Goal: Information Seeking & Learning: Stay updated

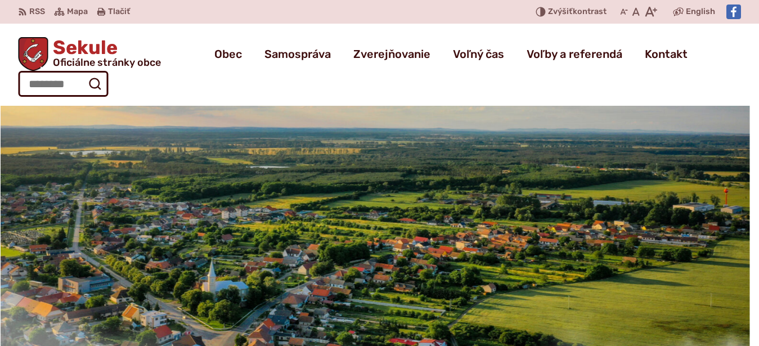
scroll to position [459, 0]
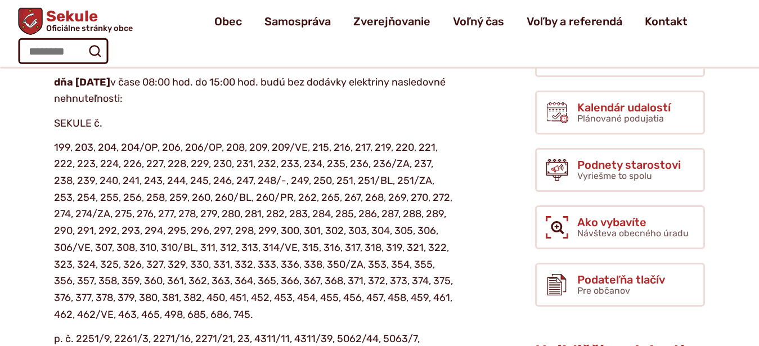
scroll to position [229, 0]
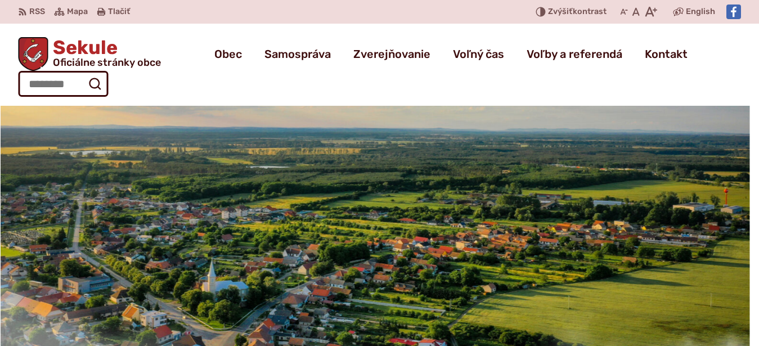
scroll to position [516, 0]
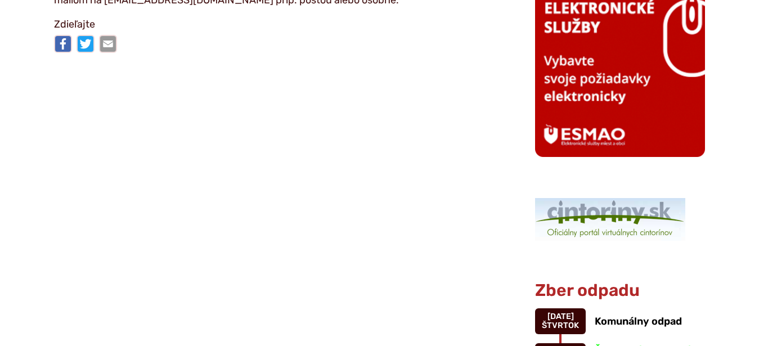
scroll to position [918, 0]
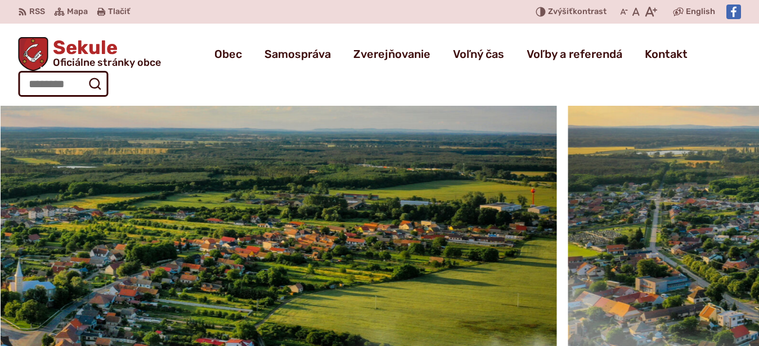
click at [556, 274] on div at bounding box center [177, 232] width 759 height 253
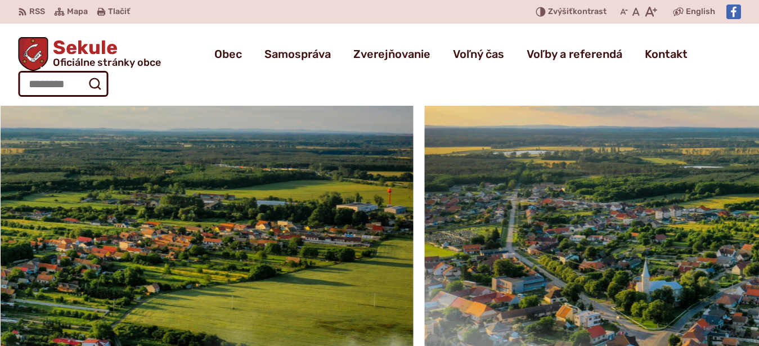
click at [413, 273] on div at bounding box center [33, 232] width 759 height 253
